Goal: Obtain resource: Obtain resource

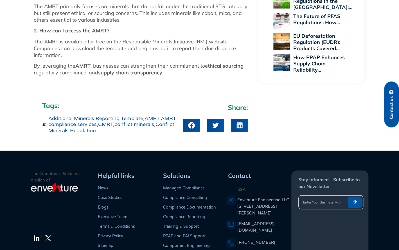
scroll to position [739, 0]
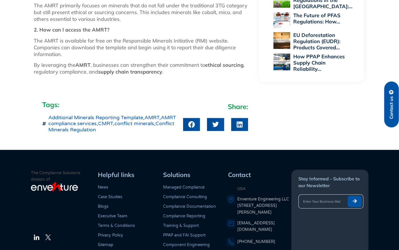
click at [77, 118] on link "Additional Minerals Reporting Template" at bounding box center [95, 117] width 95 height 6
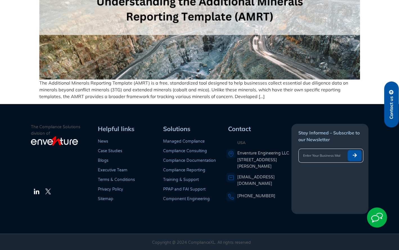
scroll to position [122, 0]
